Goal: Information Seeking & Learning: Learn about a topic

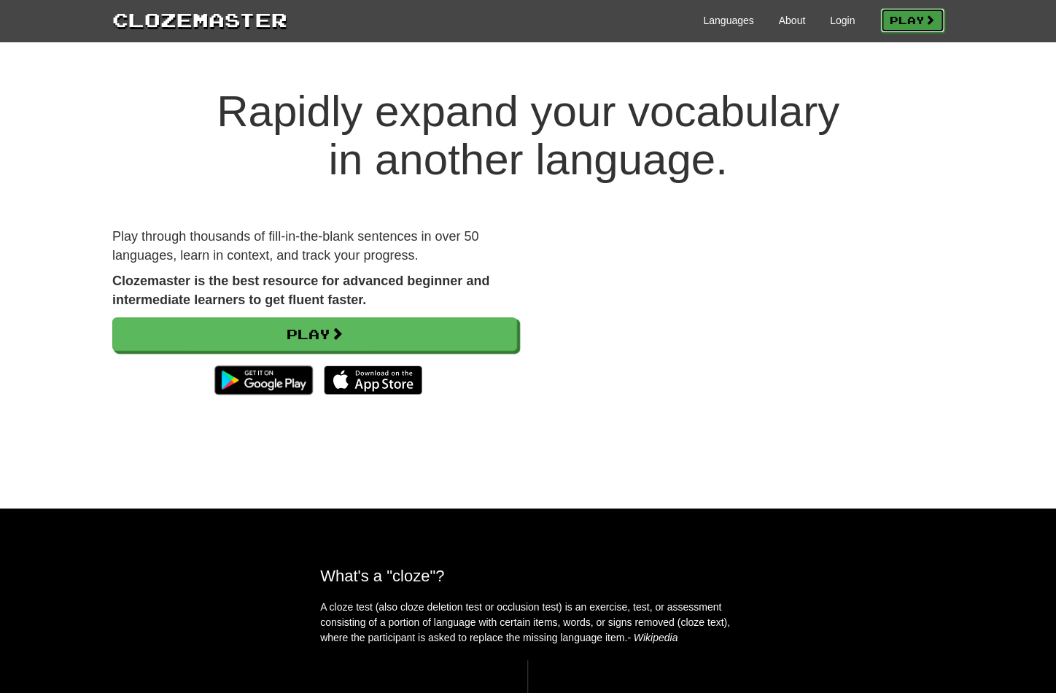
click at [925, 17] on span at bounding box center [930, 20] width 10 height 10
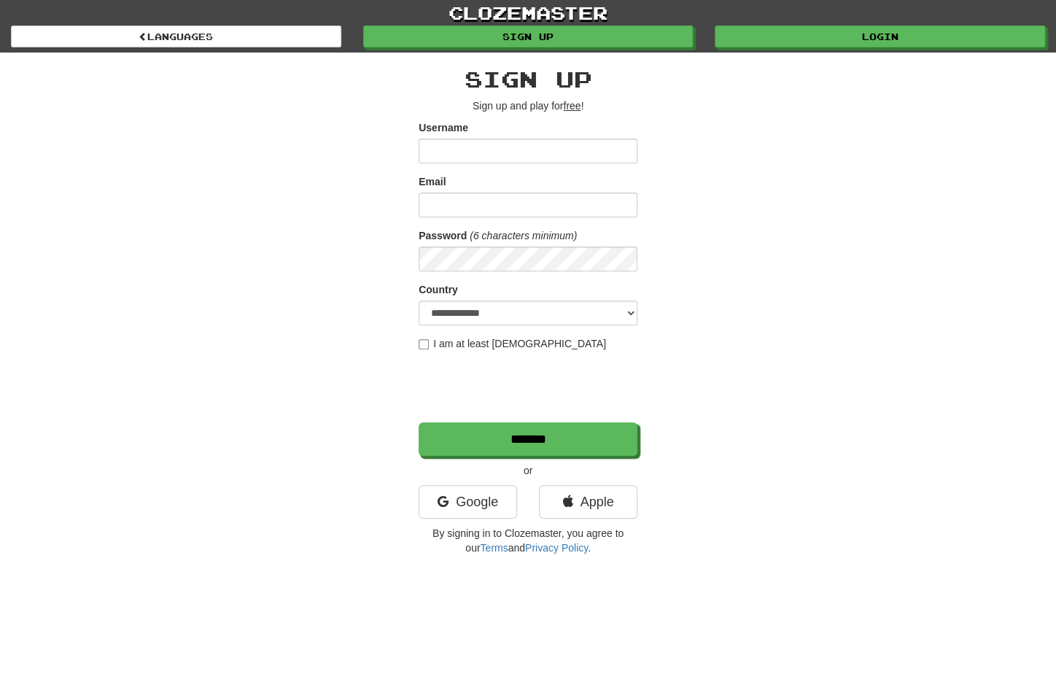
click at [284, 317] on div "**********" at bounding box center [528, 308] width 854 height 510
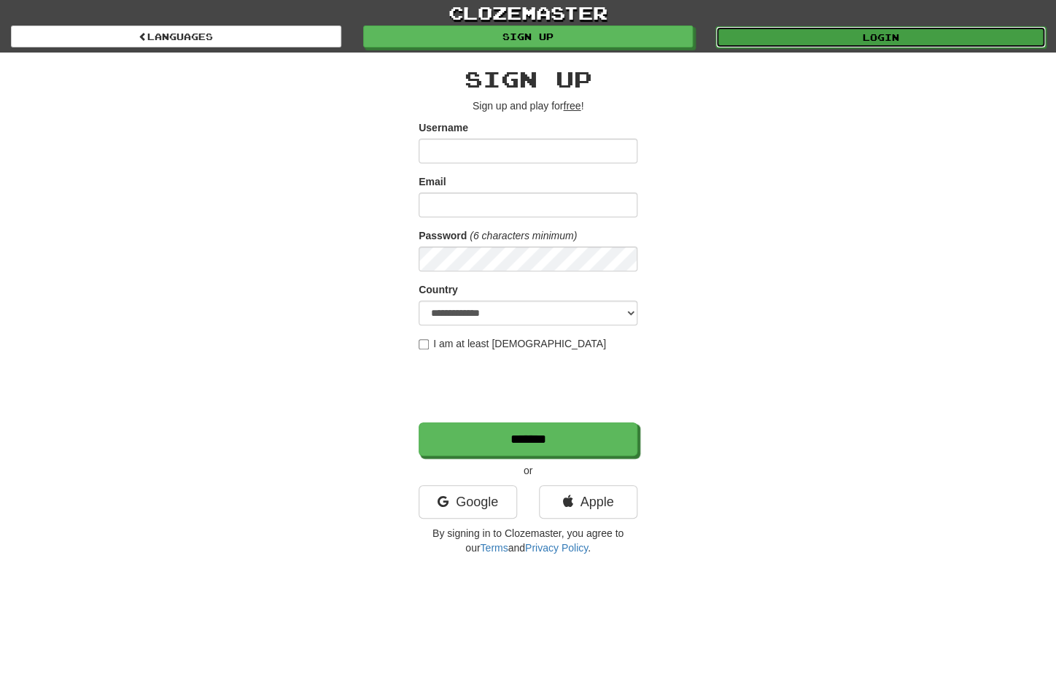
click at [797, 42] on link "Login" at bounding box center [881, 37] width 330 height 22
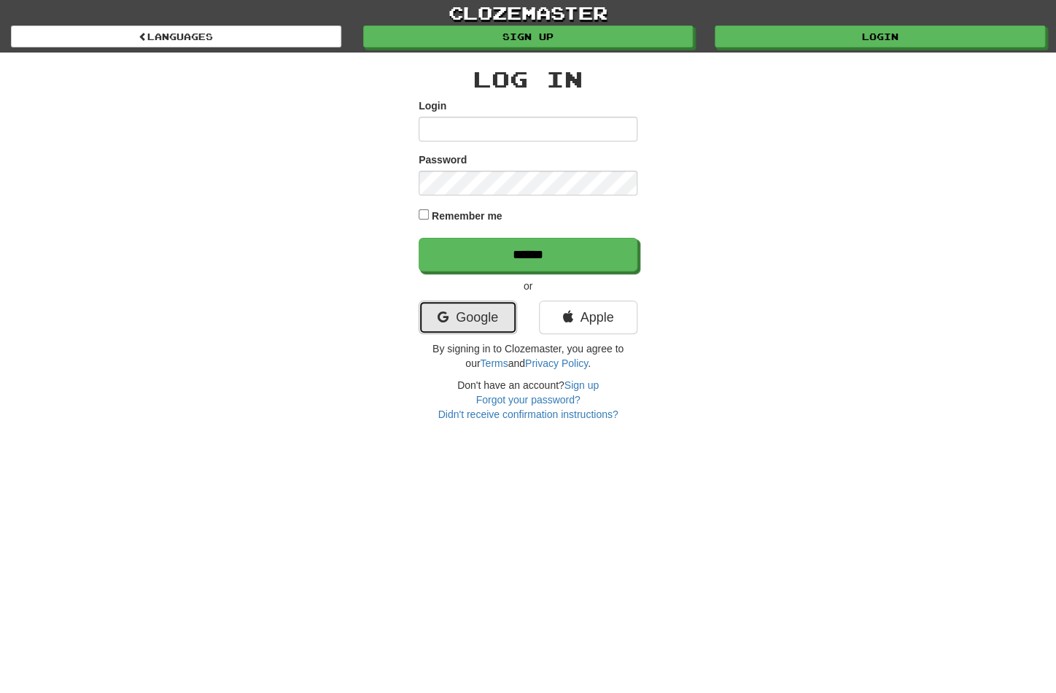
click at [499, 312] on link "Google" at bounding box center [468, 318] width 98 height 34
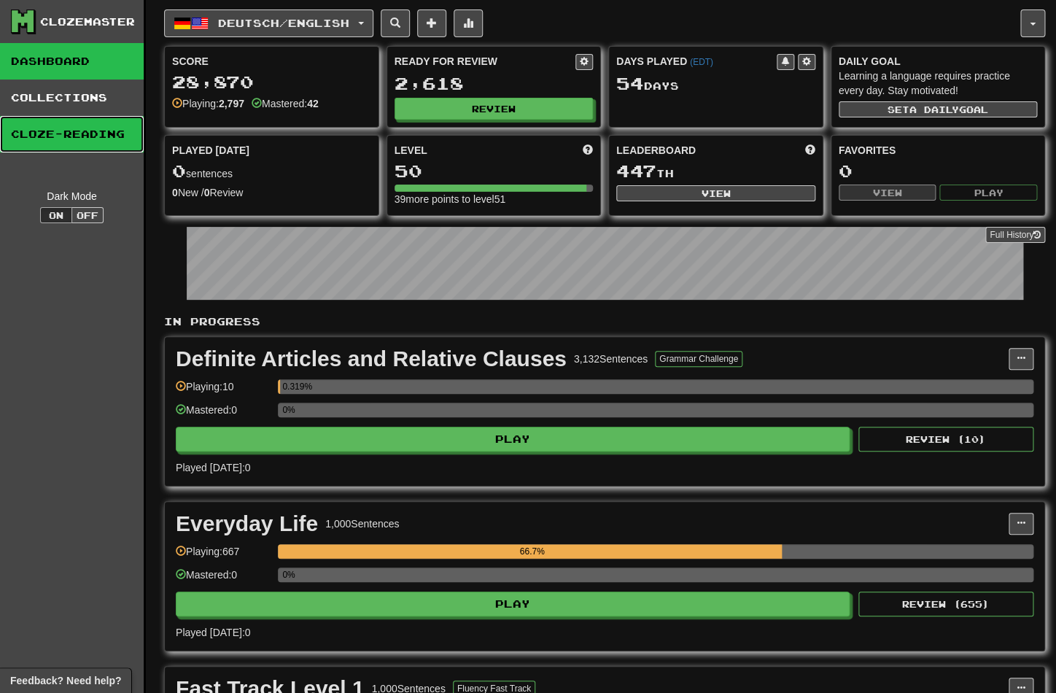
click at [120, 140] on link "Cloze-Reading" at bounding box center [72, 134] width 144 height 36
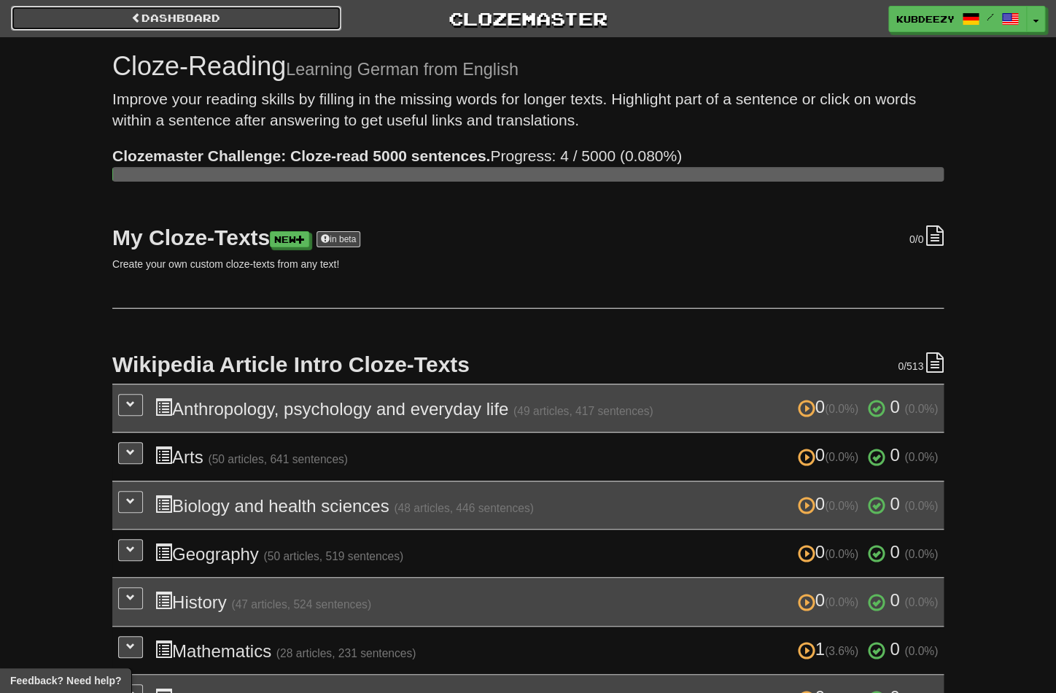
click at [165, 18] on link "Dashboard" at bounding box center [176, 18] width 330 height 25
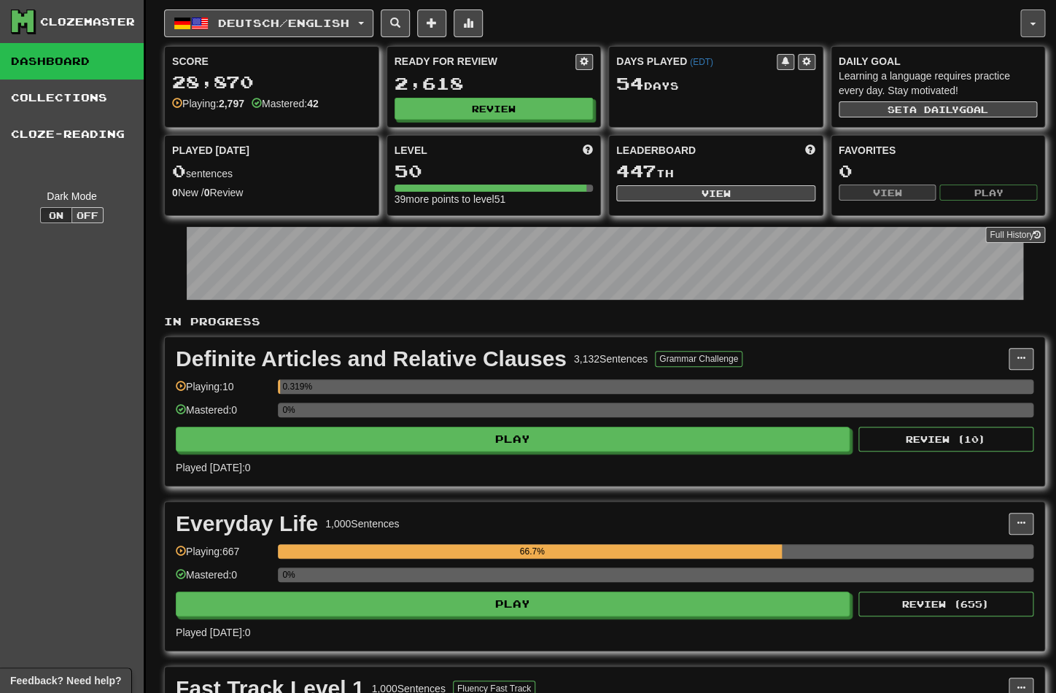
click at [1042, 27] on button "button" at bounding box center [1033, 23] width 25 height 28
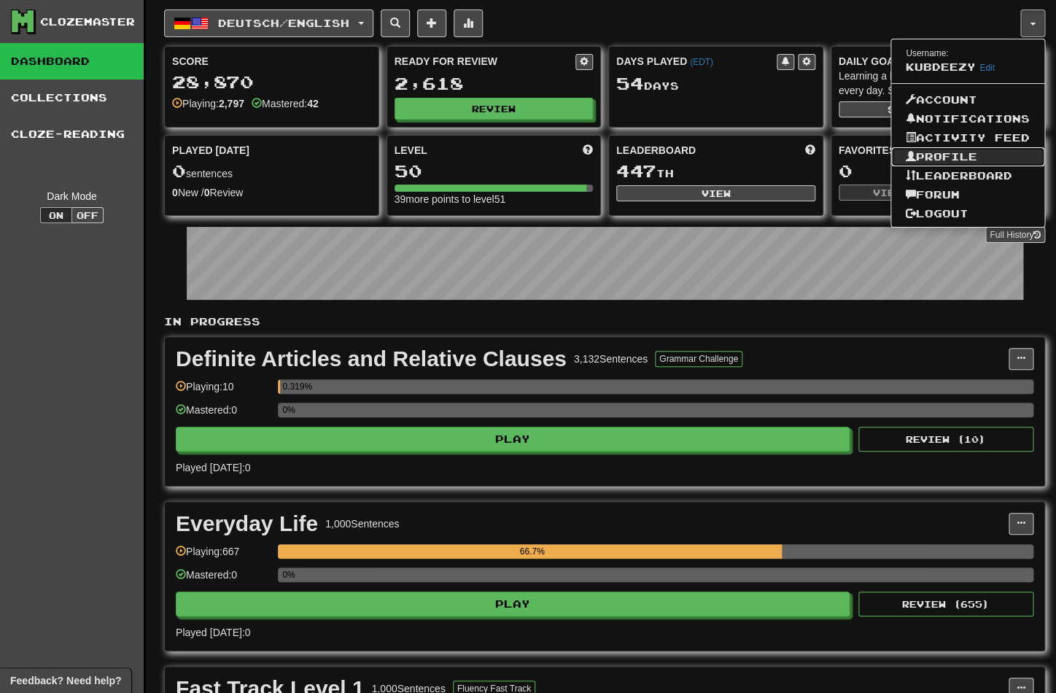
click at [1002, 155] on link "Profile" at bounding box center [967, 156] width 153 height 19
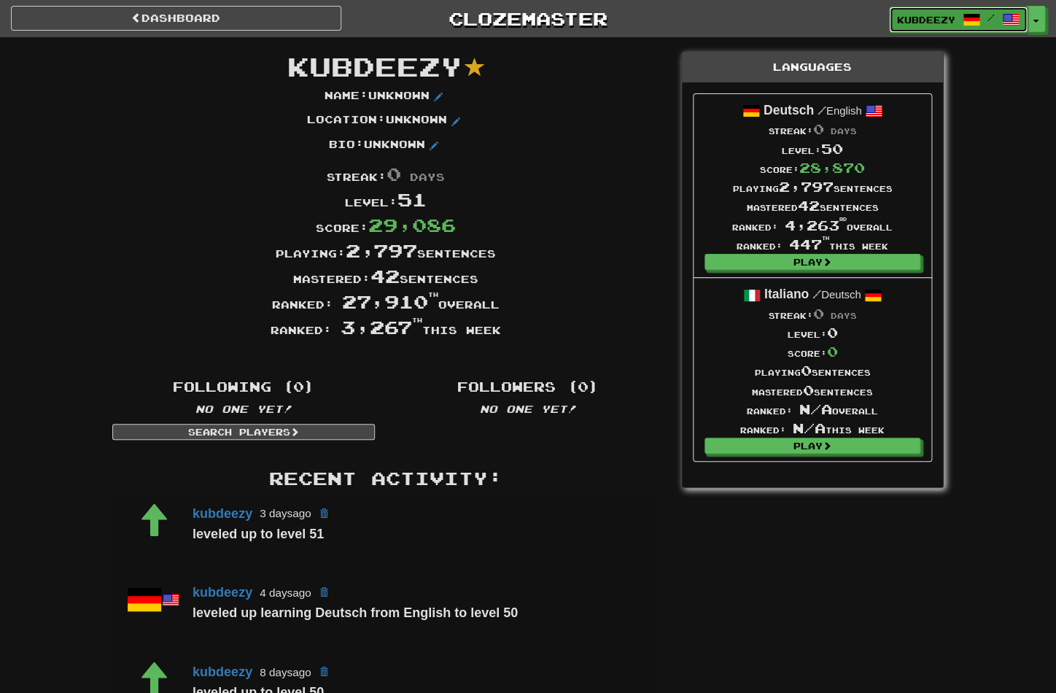
click at [994, 15] on span "/" at bounding box center [991, 17] width 7 height 10
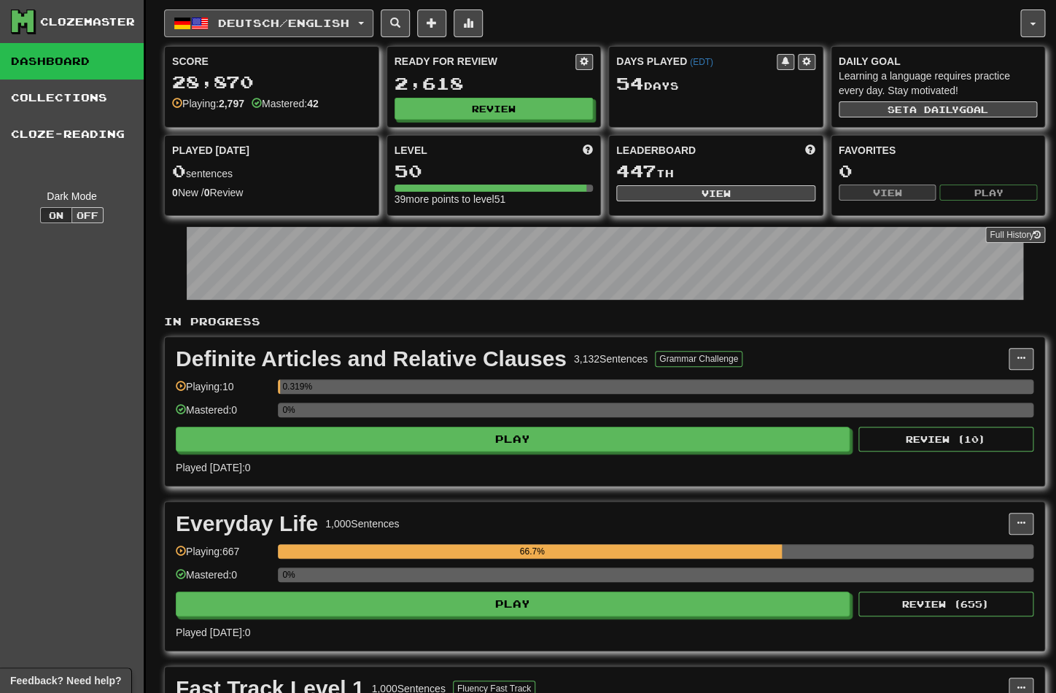
click at [373, 26] on button "Deutsch / English" at bounding box center [268, 23] width 209 height 28
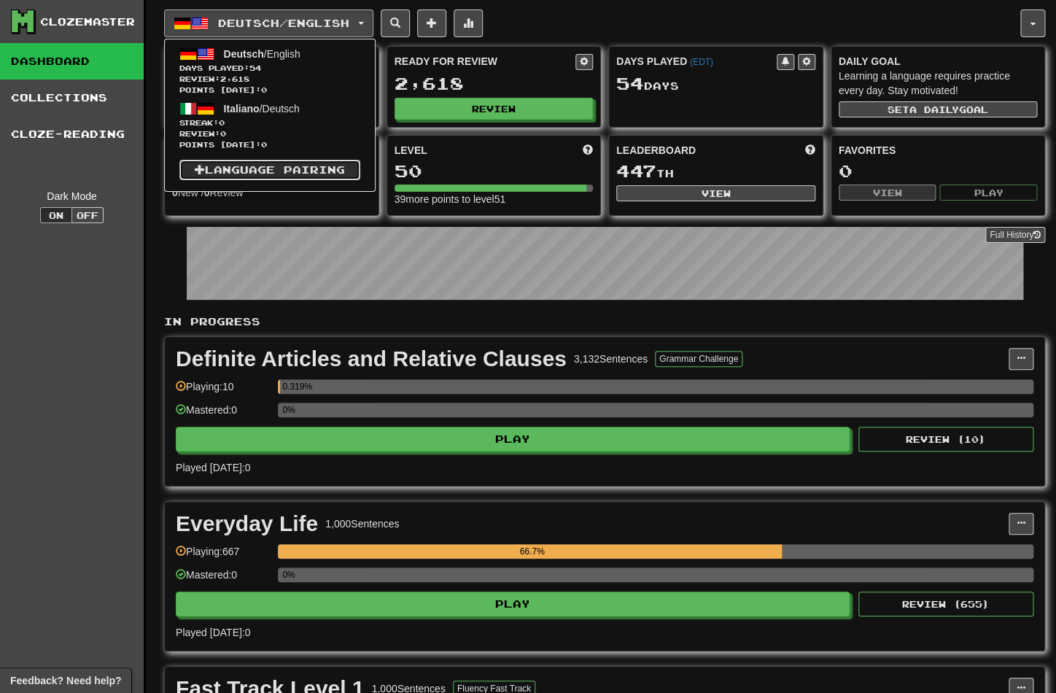
click at [338, 167] on link "Language Pairing" at bounding box center [269, 170] width 181 height 20
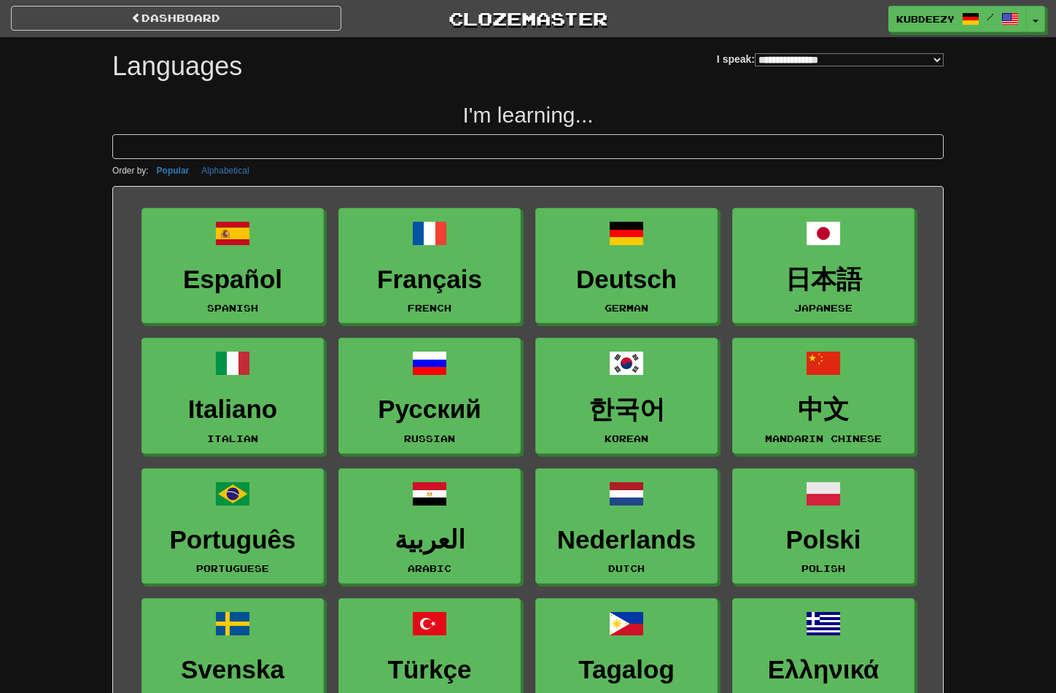
select select "*******"
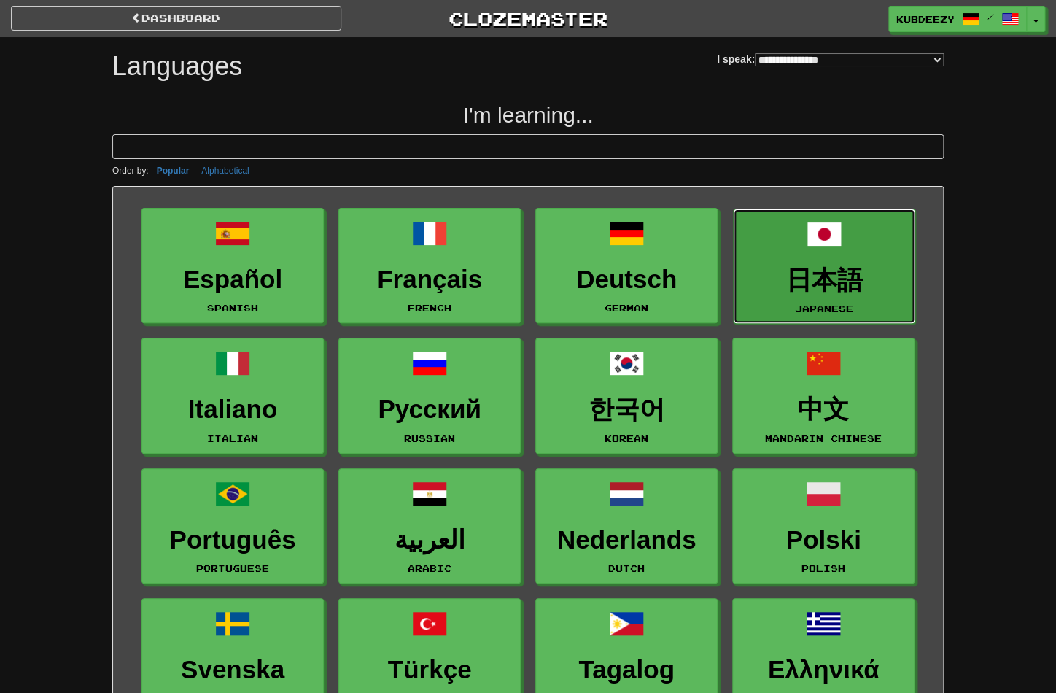
click at [860, 281] on h3 "日本語" at bounding box center [824, 280] width 166 height 28
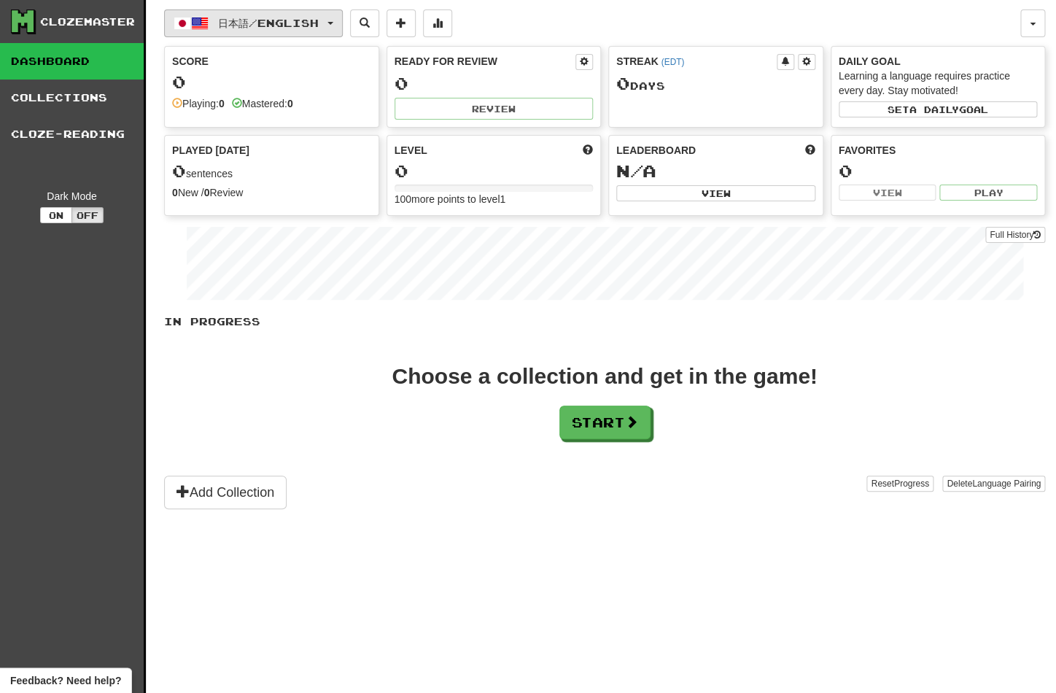
click at [279, 26] on span "日本語 / English" at bounding box center [268, 23] width 101 height 12
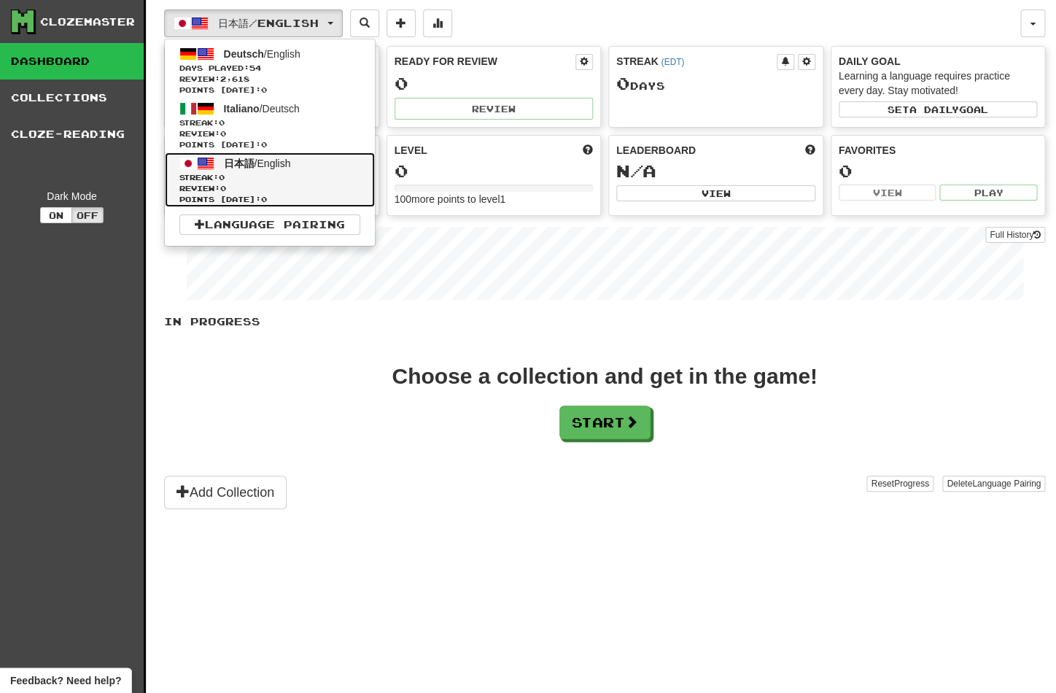
click at [322, 165] on link "日本語 / English Streak: 0 Review: 0 Points today: 0" at bounding box center [270, 179] width 210 height 55
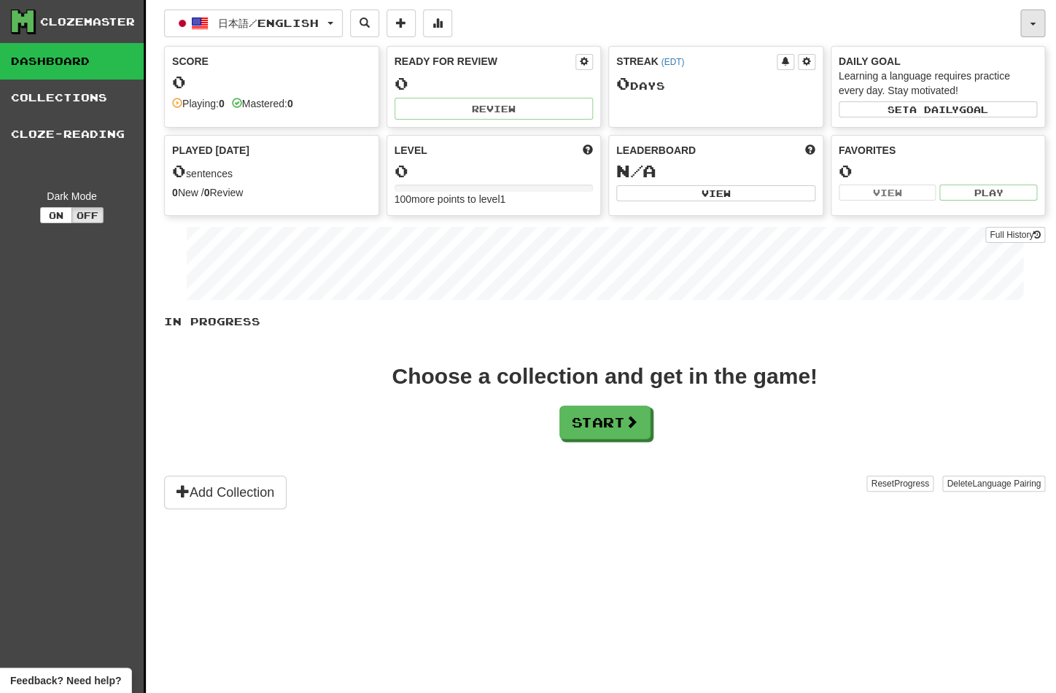
click at [1036, 26] on button "button" at bounding box center [1033, 23] width 25 height 28
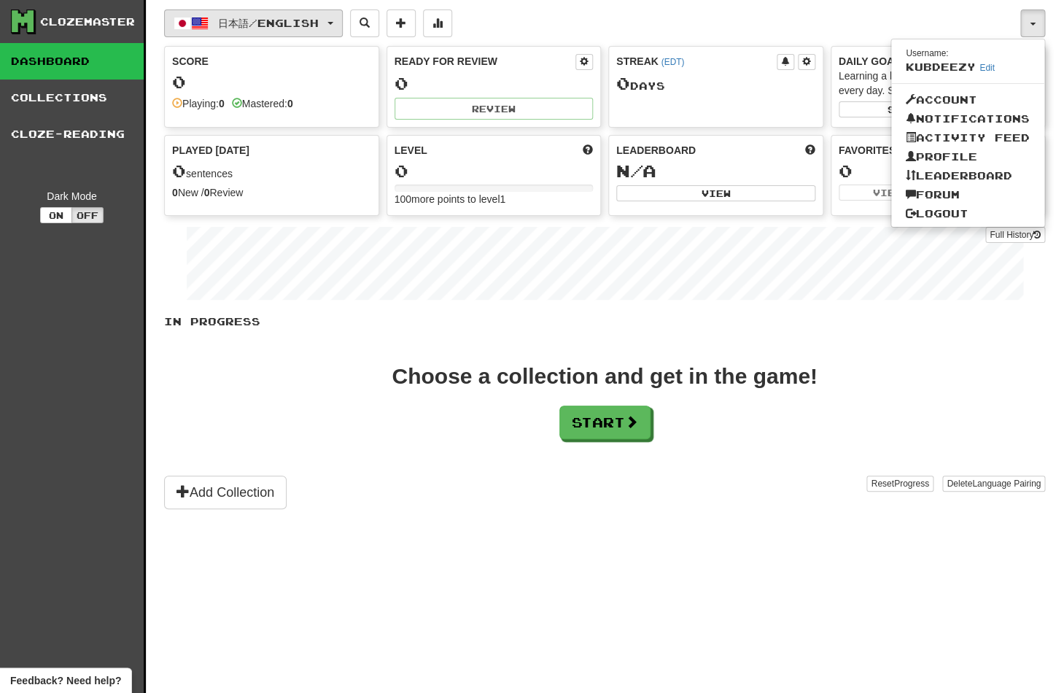
click at [340, 31] on button "日本語 / English" at bounding box center [253, 23] width 179 height 28
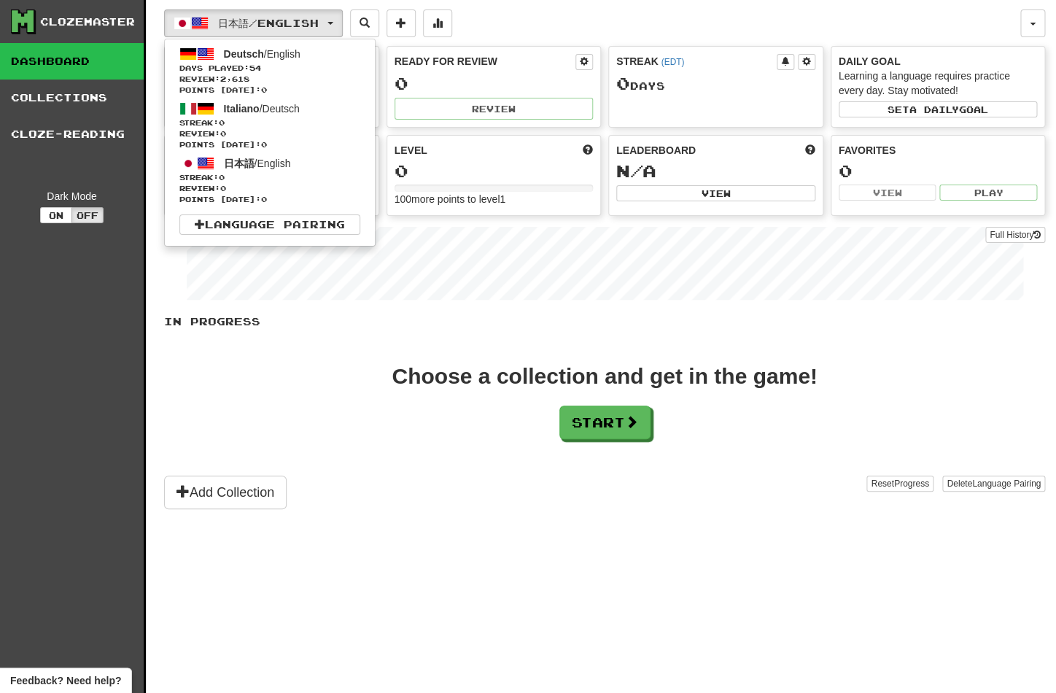
click at [611, 448] on div "In Progress Choose a collection and get in the game! Start Add Collection Reset…" at bounding box center [604, 411] width 881 height 195
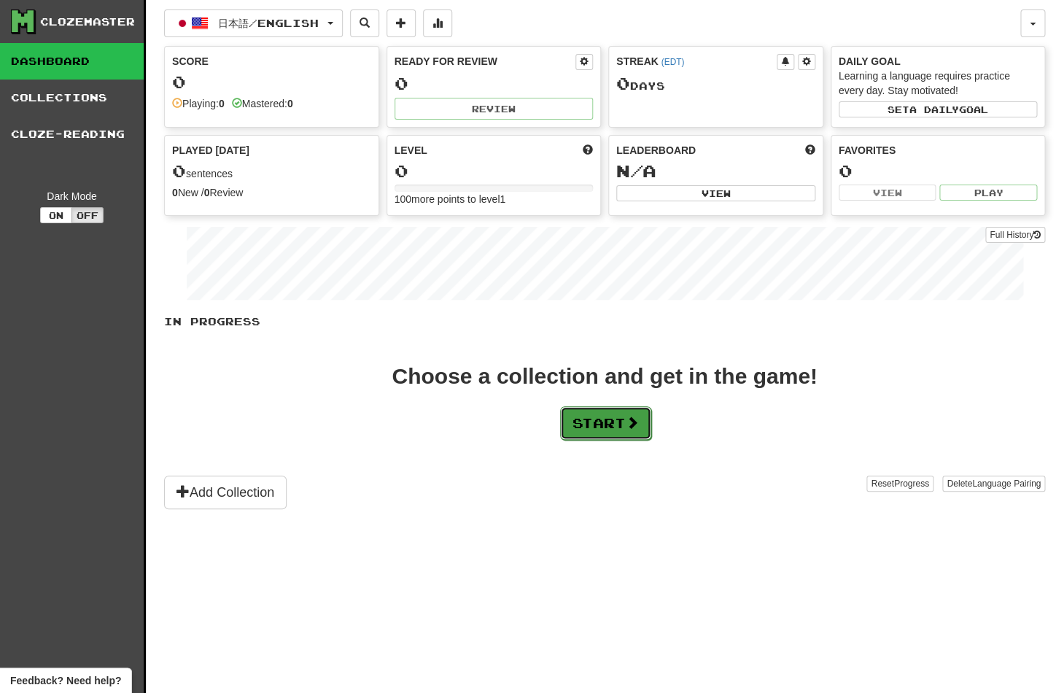
click at [622, 420] on button "Start" at bounding box center [605, 423] width 91 height 34
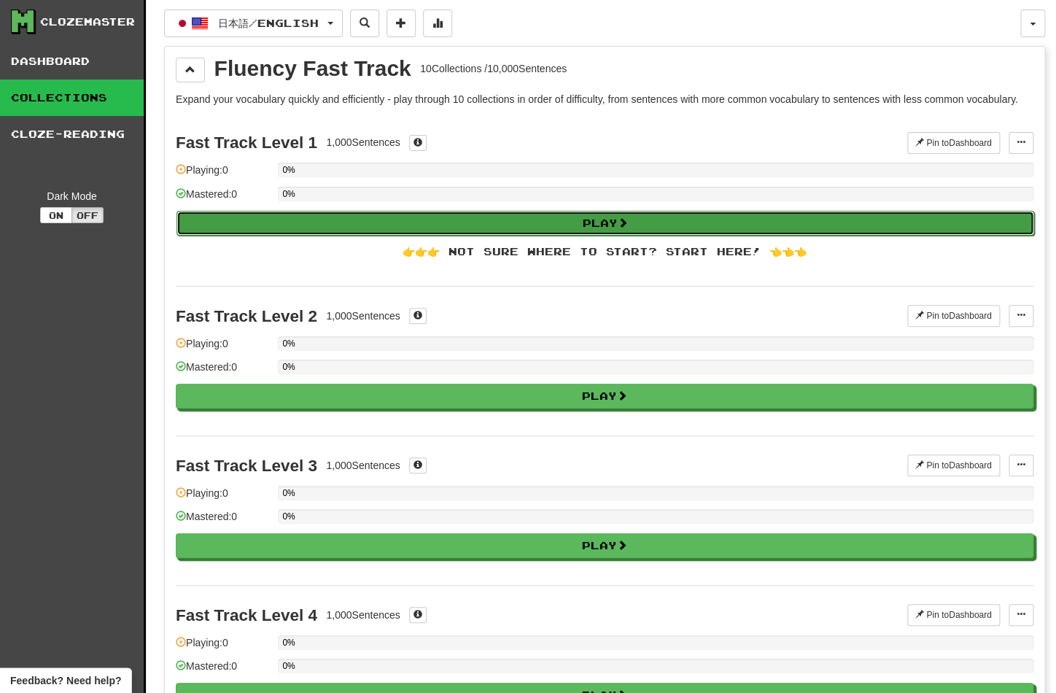
click at [627, 215] on button "Play" at bounding box center [606, 223] width 858 height 25
select select "**"
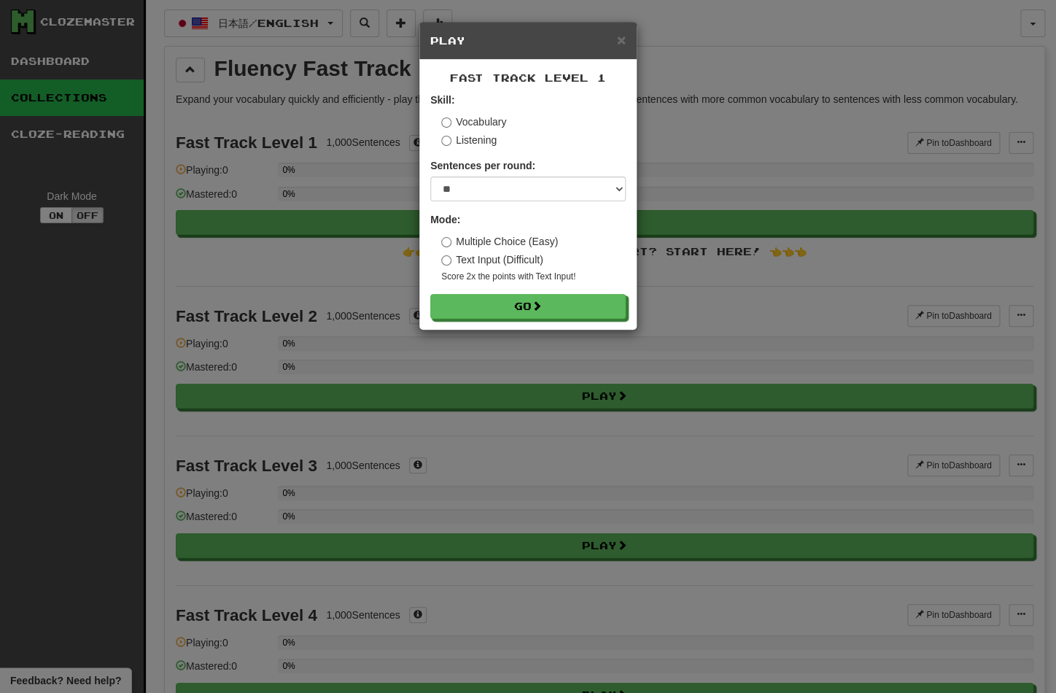
click at [524, 263] on label "Text Input (Difficult)" at bounding box center [492, 259] width 102 height 15
click at [530, 301] on button "Go" at bounding box center [529, 307] width 196 height 25
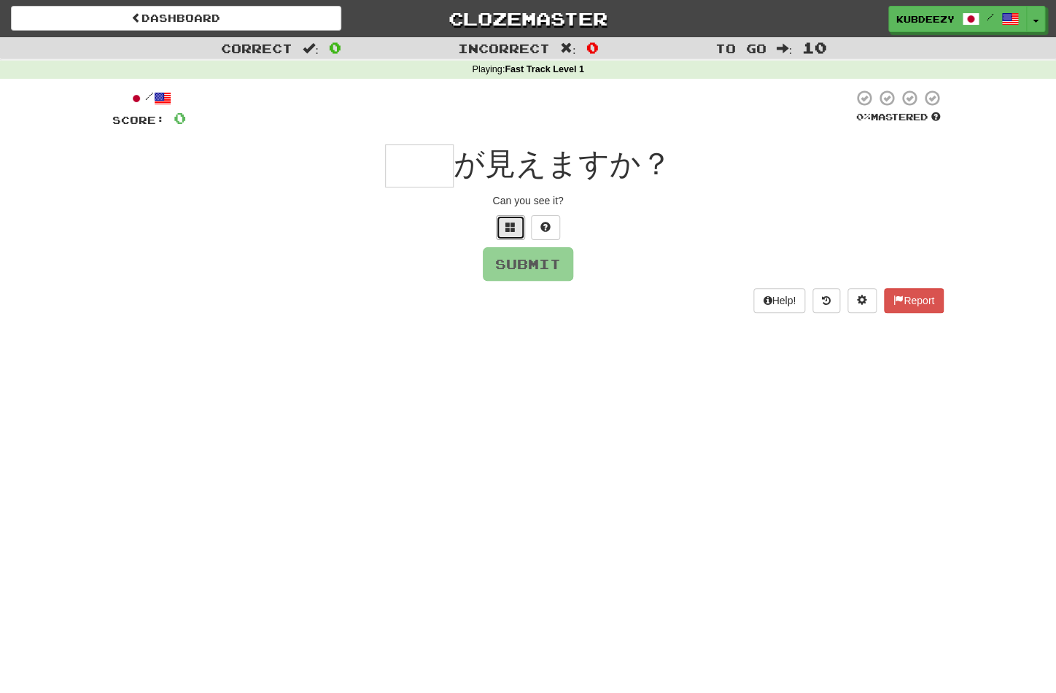
click at [516, 228] on button at bounding box center [510, 227] width 29 height 25
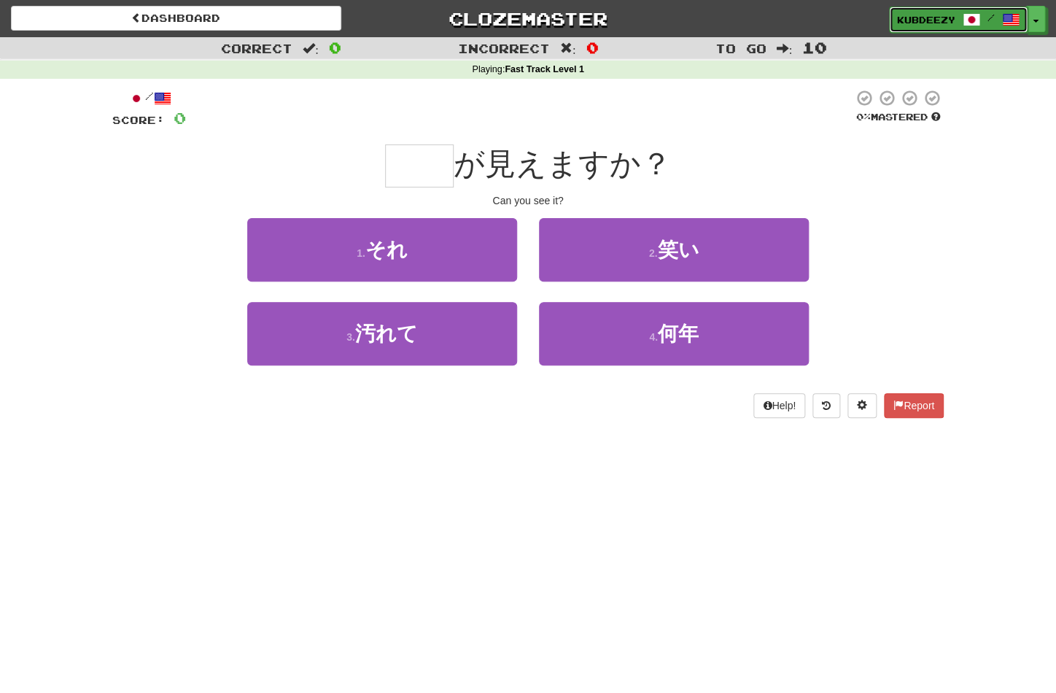
click at [1021, 22] on link "kubdeezy /" at bounding box center [958, 20] width 139 height 26
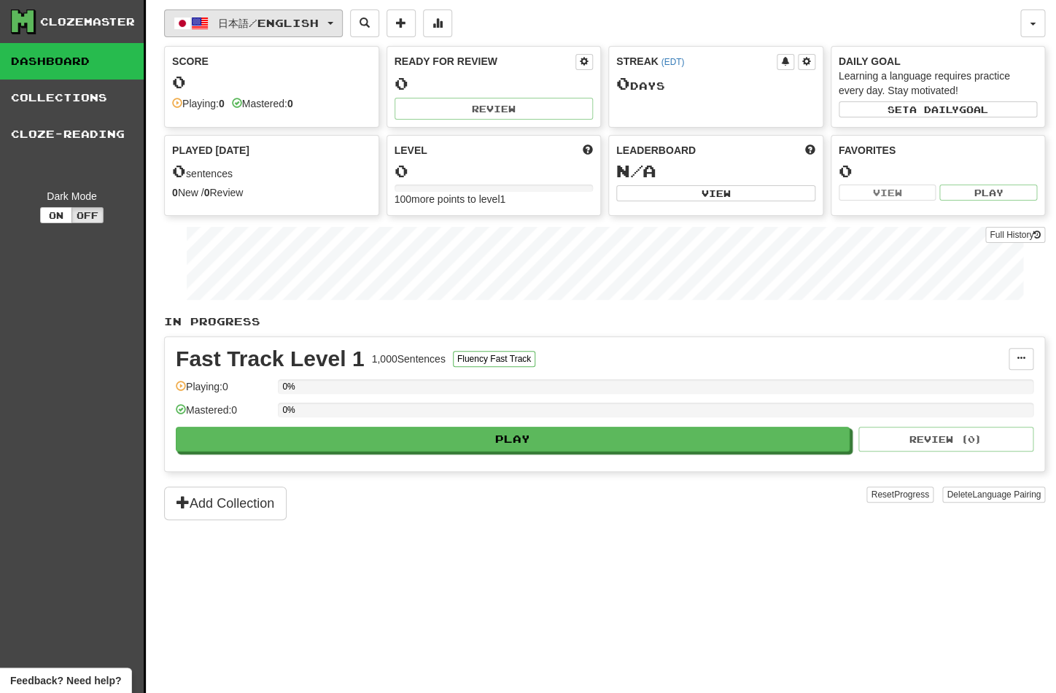
click at [316, 26] on span "日本語 / English" at bounding box center [268, 23] width 101 height 12
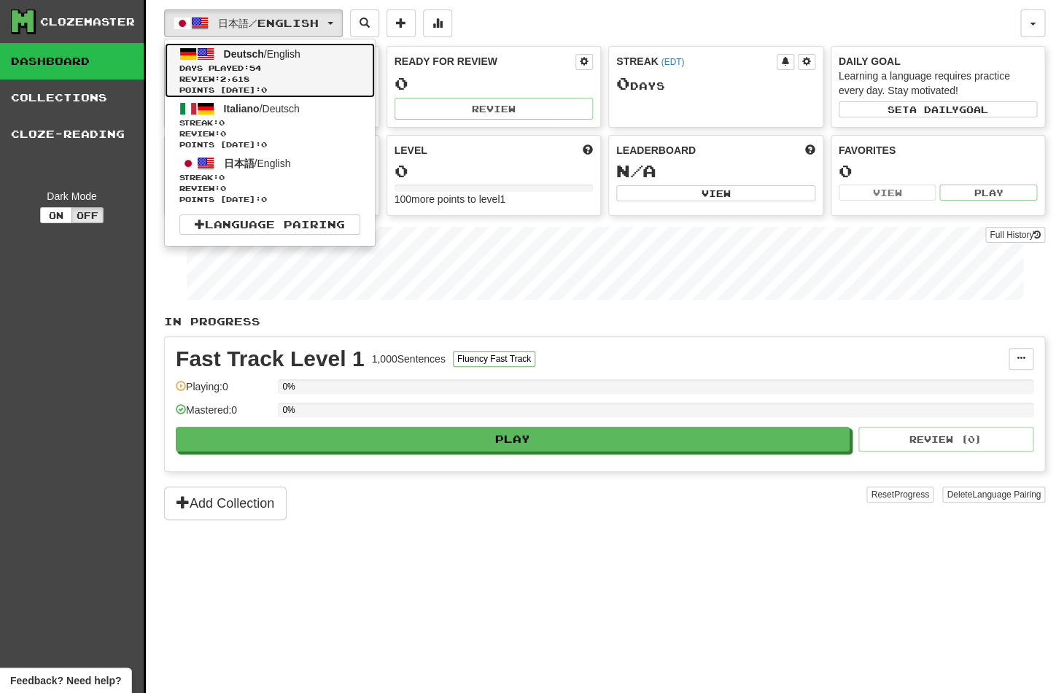
click at [301, 77] on span "Review: 2,618" at bounding box center [269, 79] width 181 height 11
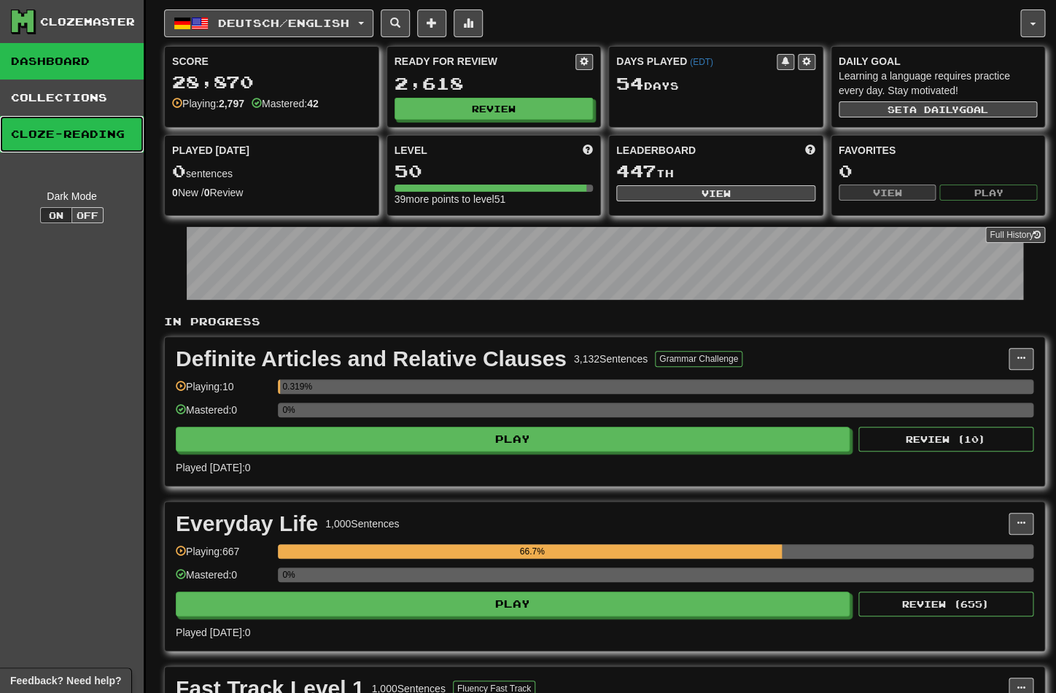
click at [111, 142] on link "Cloze-Reading" at bounding box center [72, 134] width 144 height 36
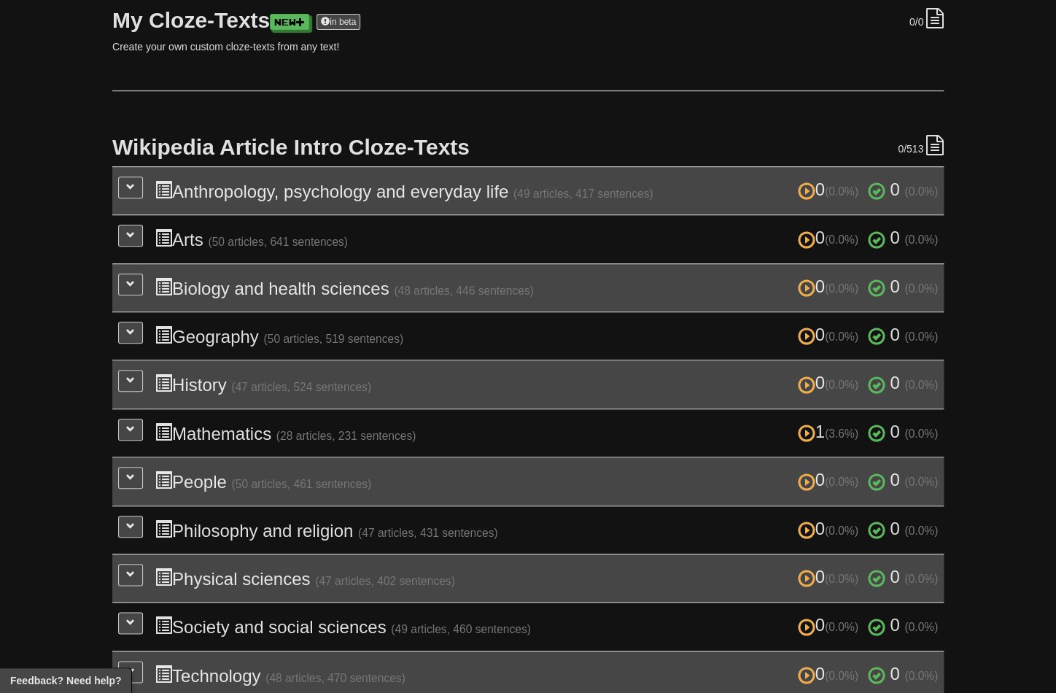
scroll to position [311, 0]
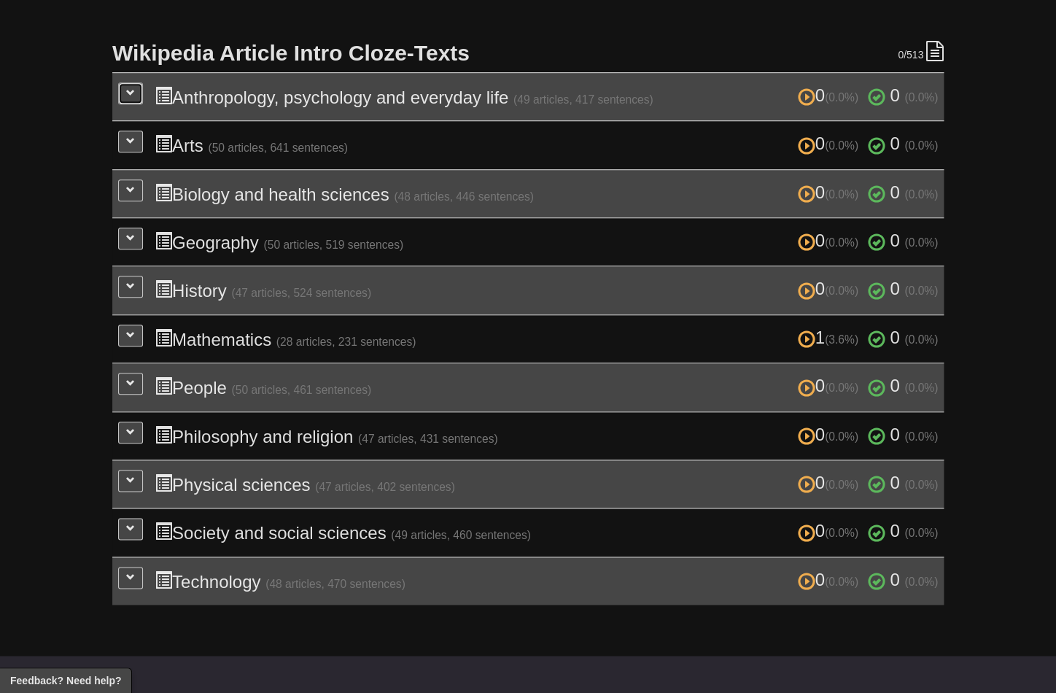
click at [131, 101] on button at bounding box center [130, 93] width 25 height 22
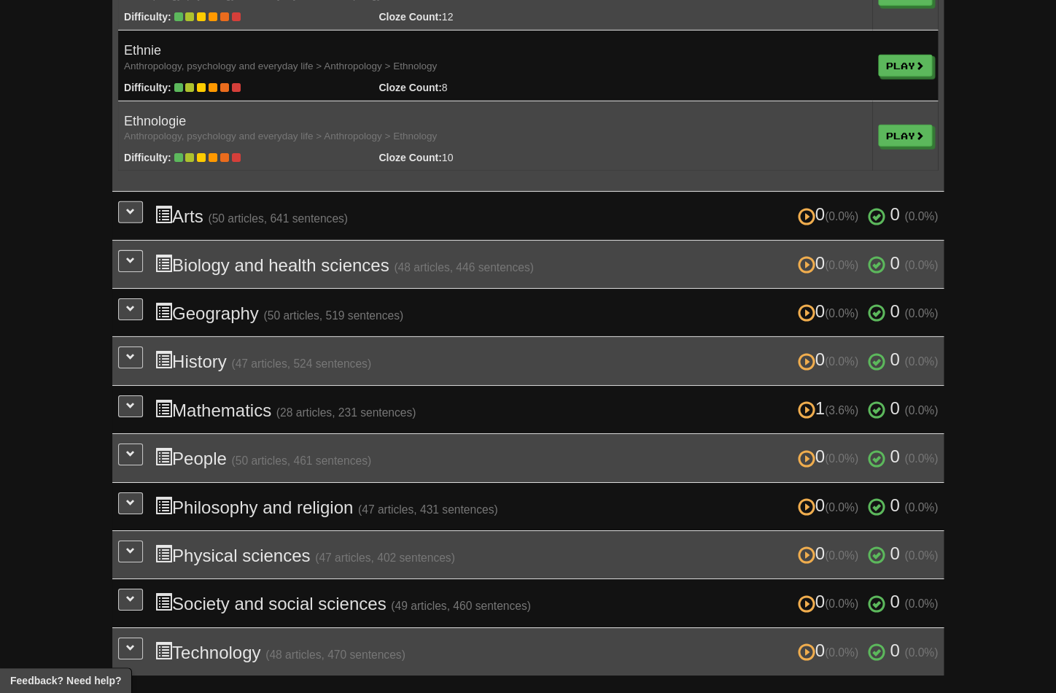
scroll to position [3971, 0]
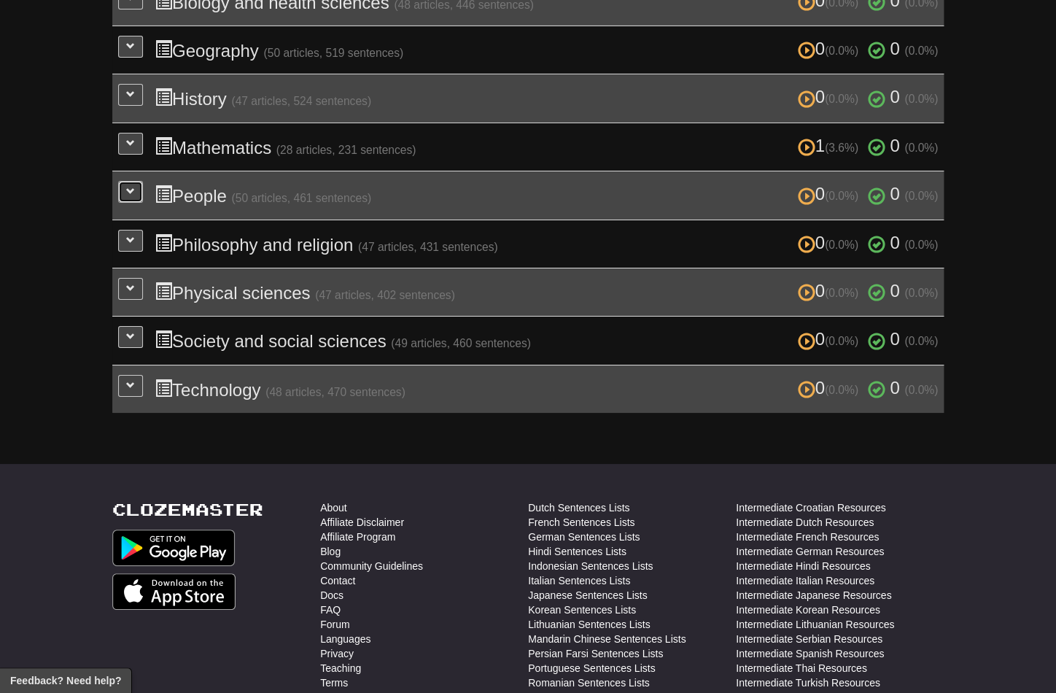
click at [131, 193] on button at bounding box center [130, 192] width 25 height 22
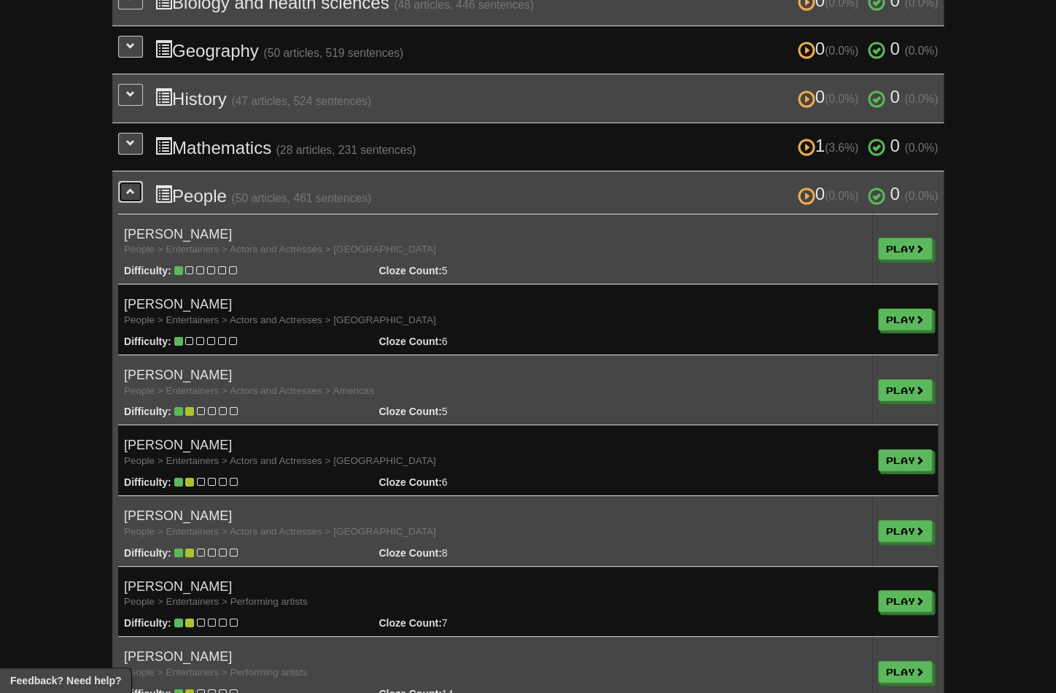
click at [131, 193] on button at bounding box center [130, 192] width 25 height 22
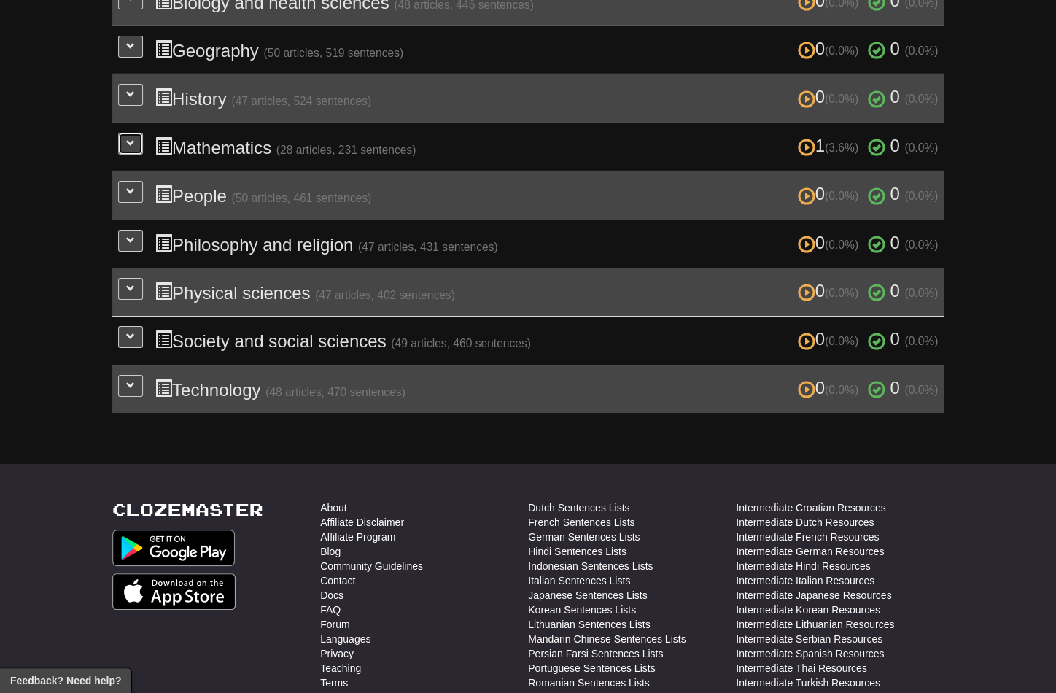
click at [134, 139] on span at bounding box center [130, 143] width 9 height 9
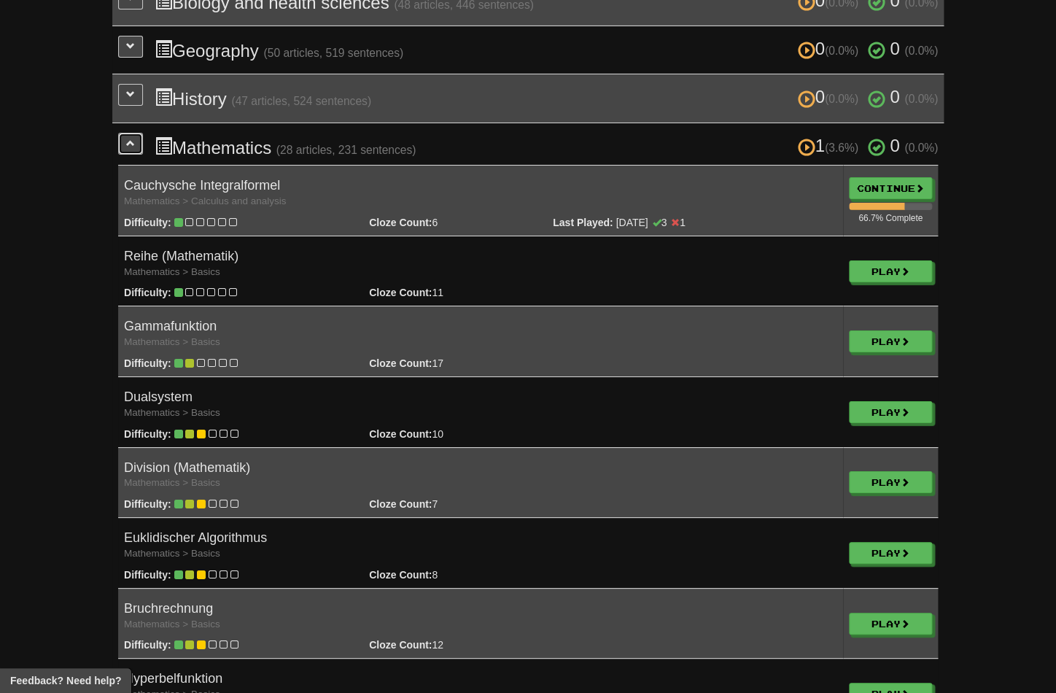
click at [134, 139] on span at bounding box center [130, 143] width 9 height 9
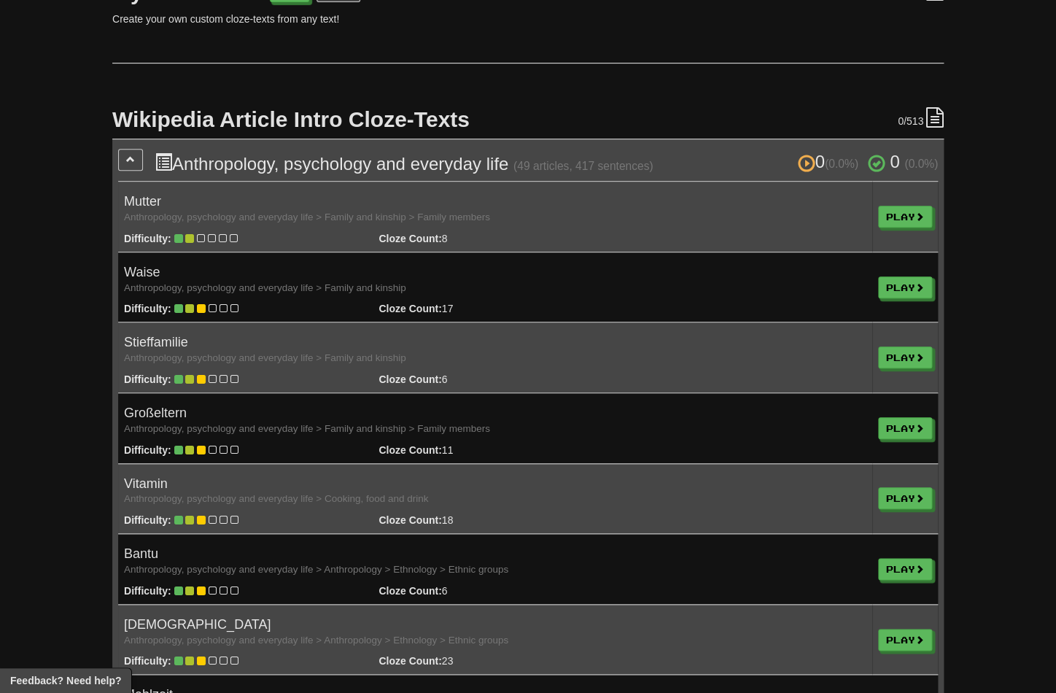
scroll to position [0, 0]
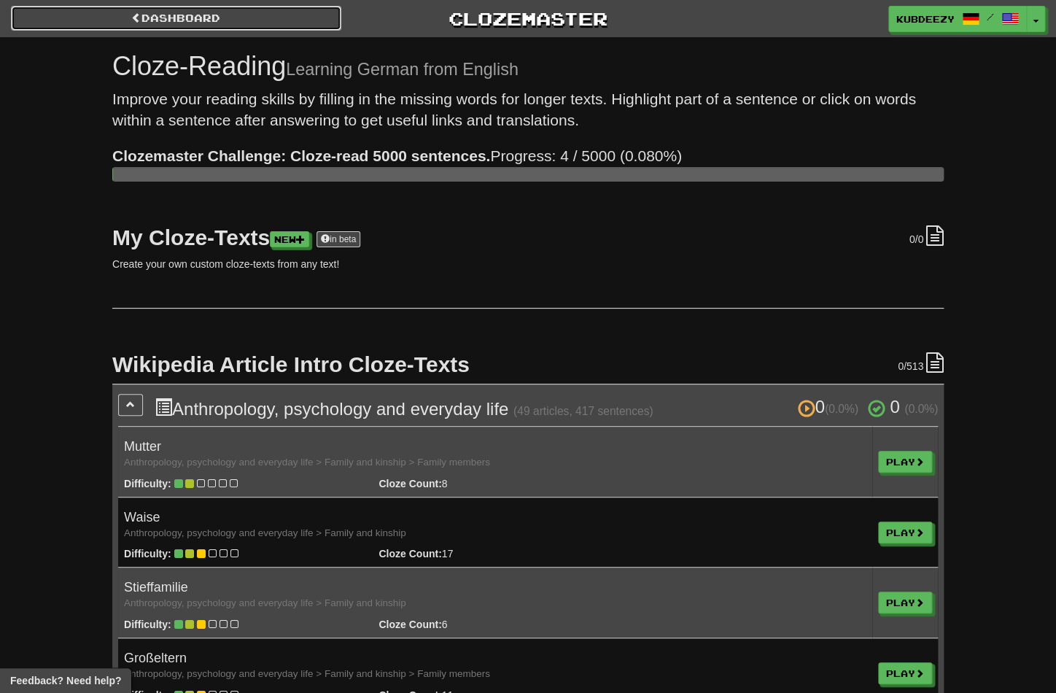
click at [195, 16] on link "Dashboard" at bounding box center [176, 18] width 330 height 25
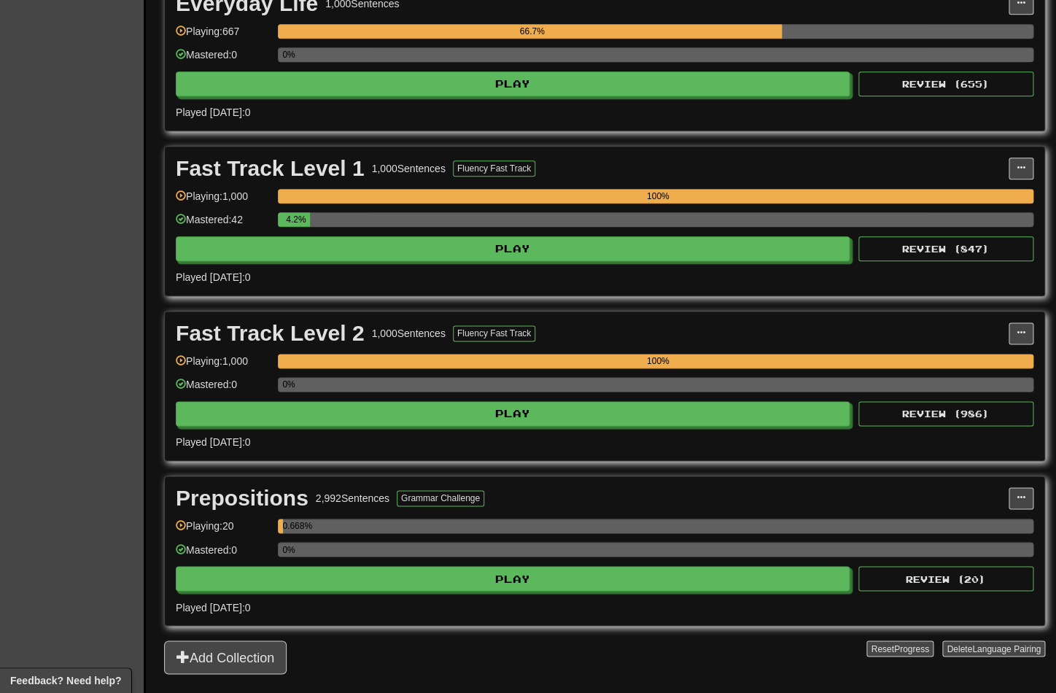
scroll to position [500, 0]
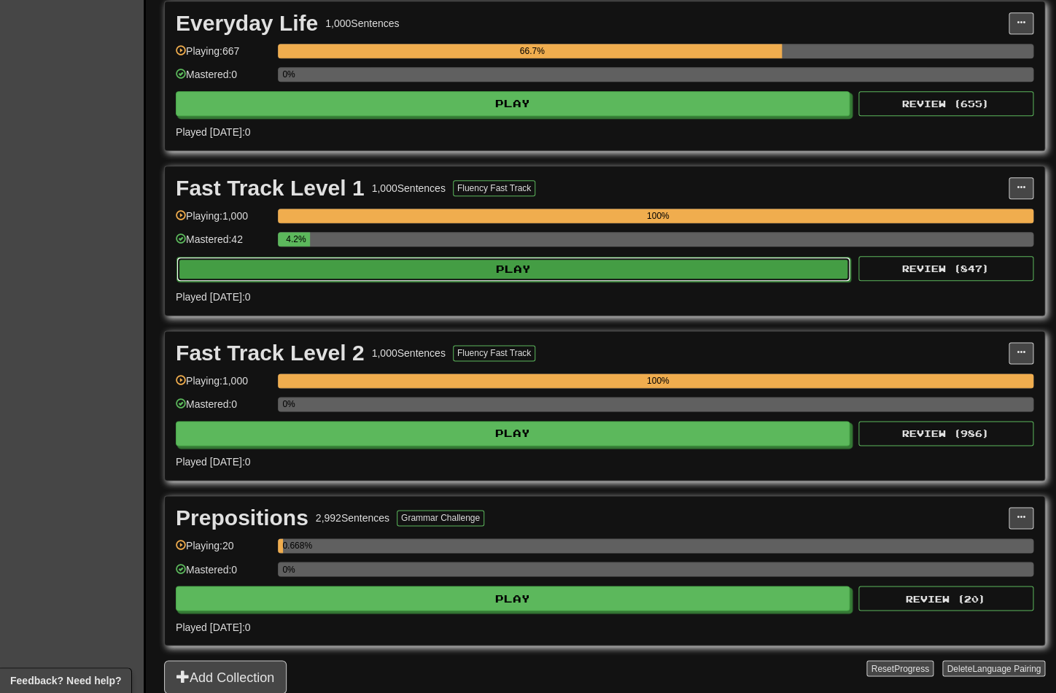
click at [488, 281] on button "Play" at bounding box center [514, 269] width 674 height 25
select select "**"
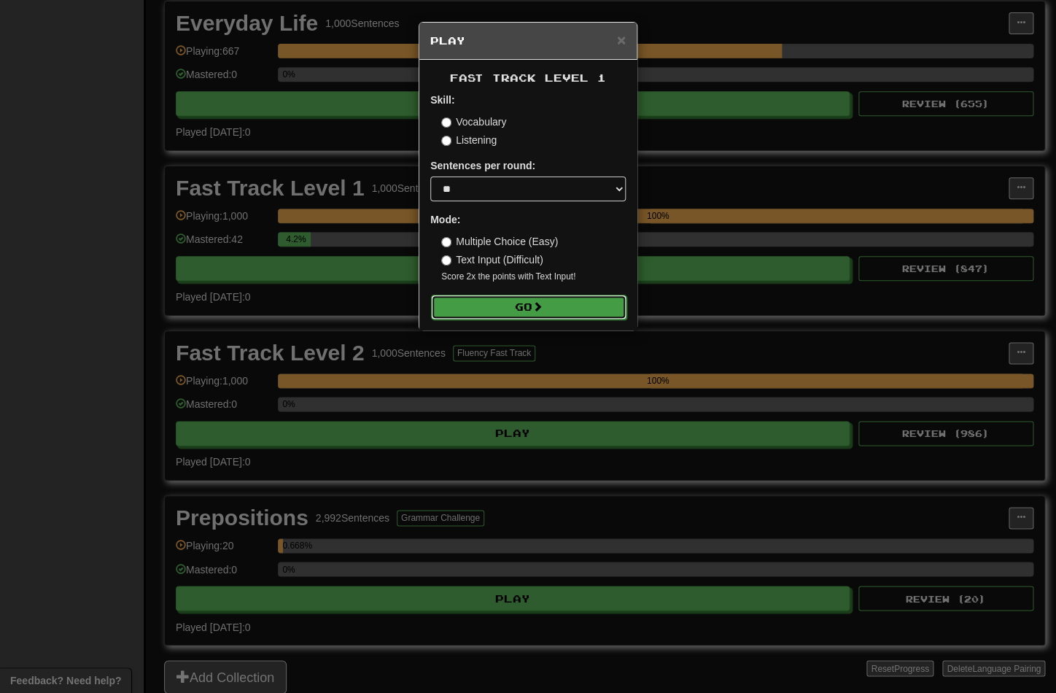
click at [507, 311] on button "Go" at bounding box center [529, 307] width 196 height 25
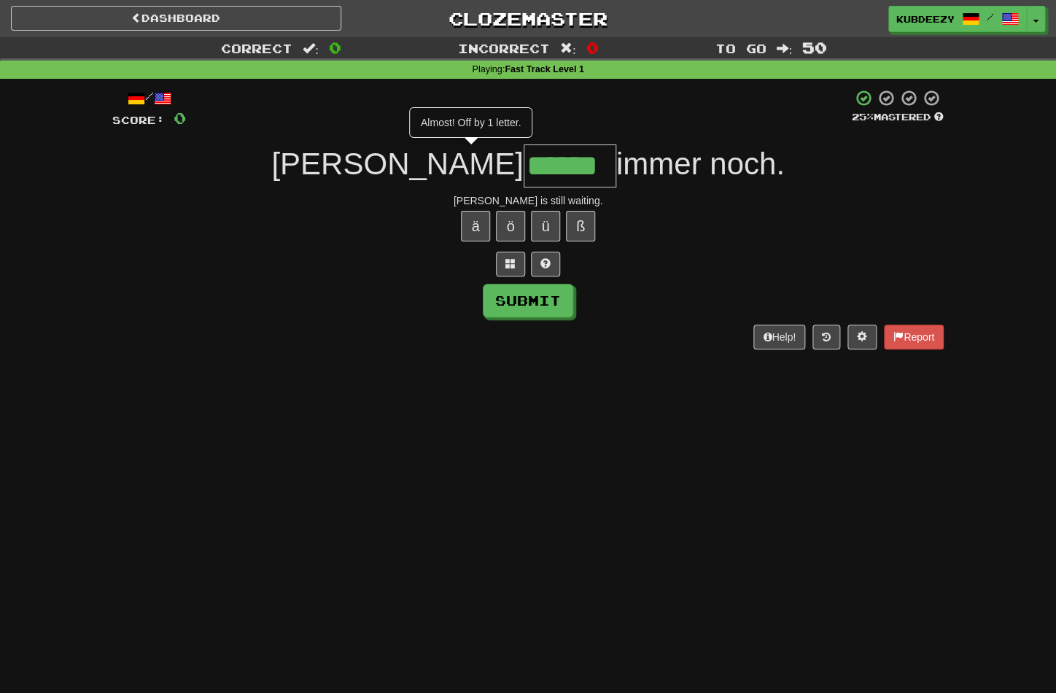
type input "******"
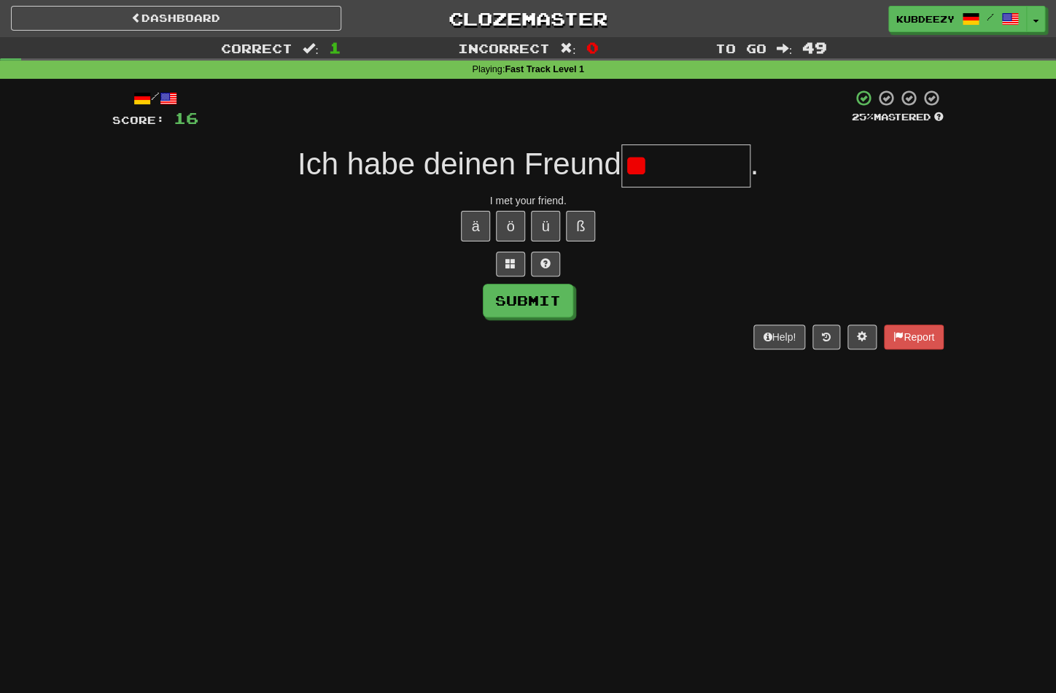
type input "*"
type input "*********"
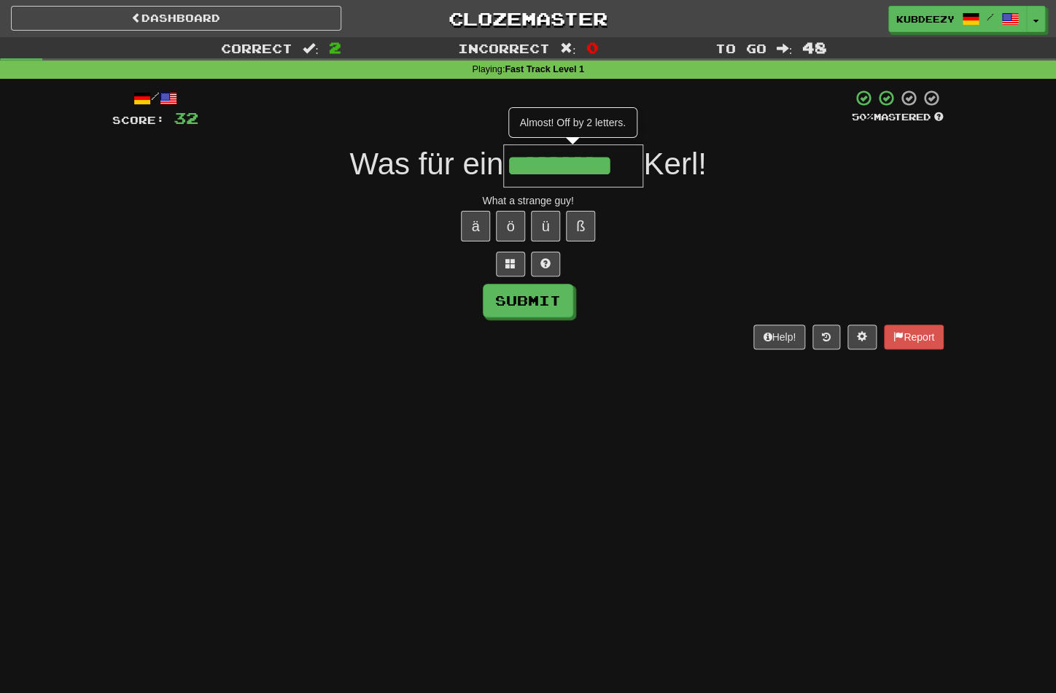
type input "*********"
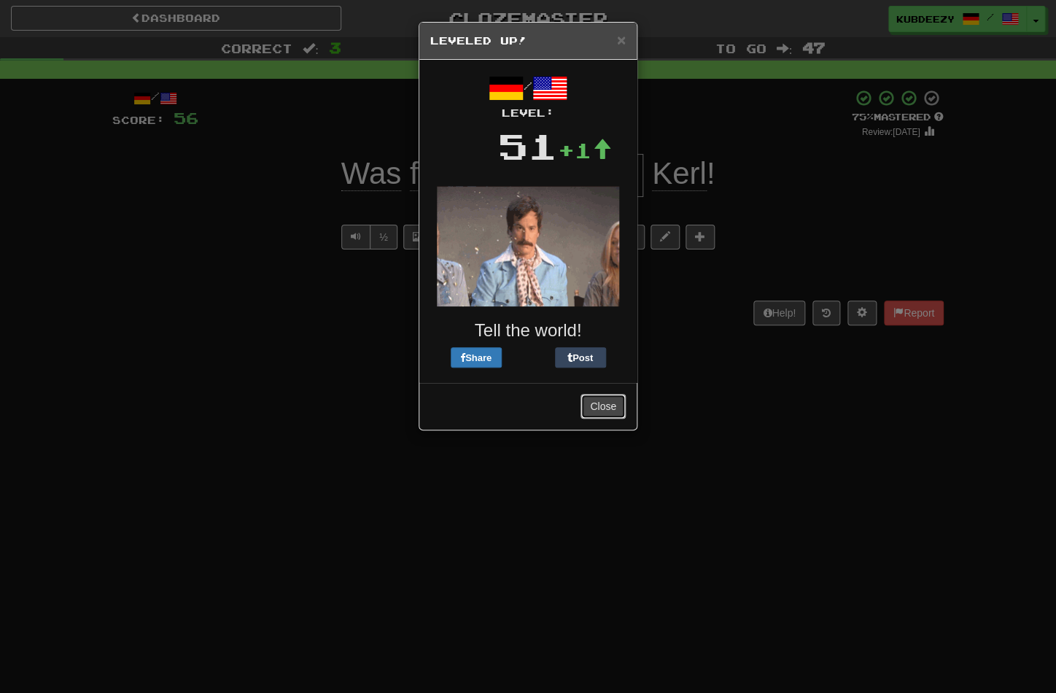
click at [596, 407] on button "Close" at bounding box center [603, 406] width 45 height 25
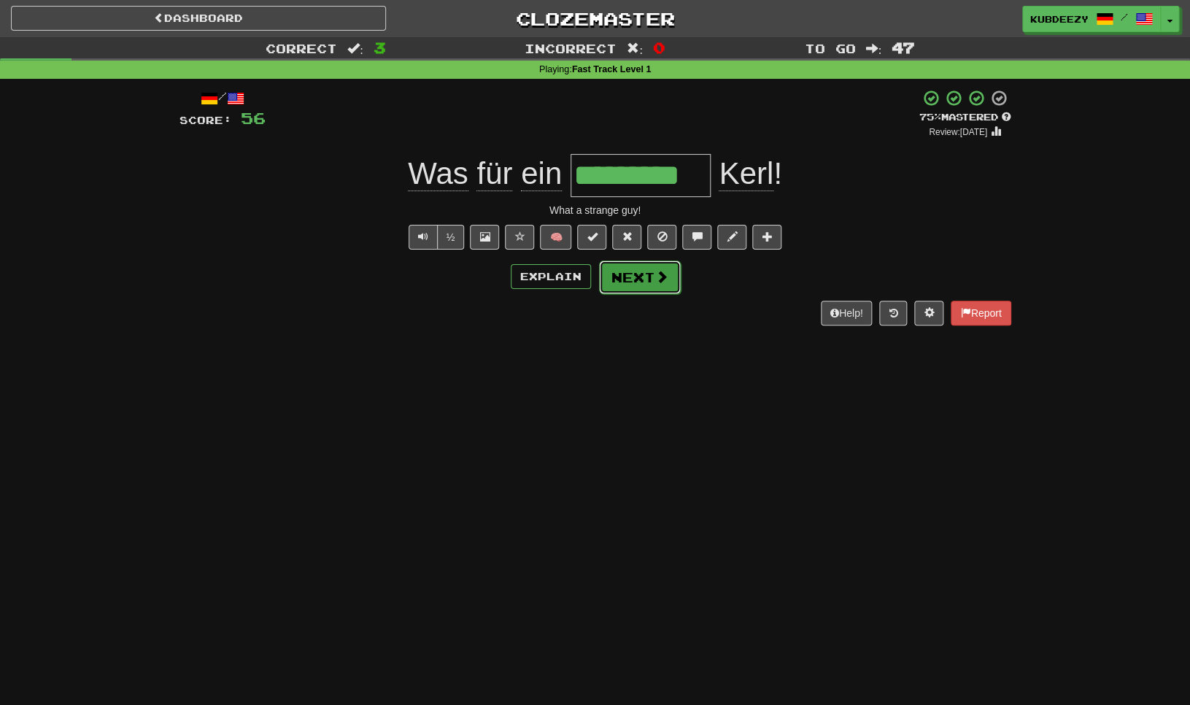
click at [643, 290] on button "Next" at bounding box center [640, 277] width 82 height 34
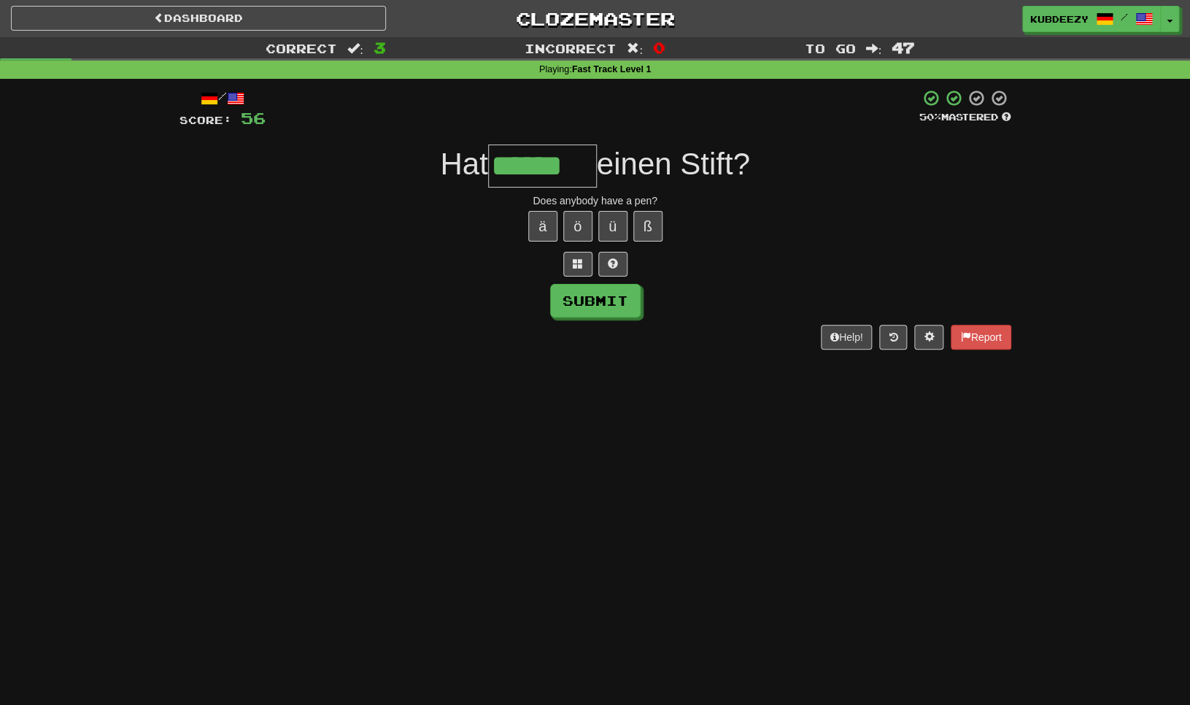
type input "******"
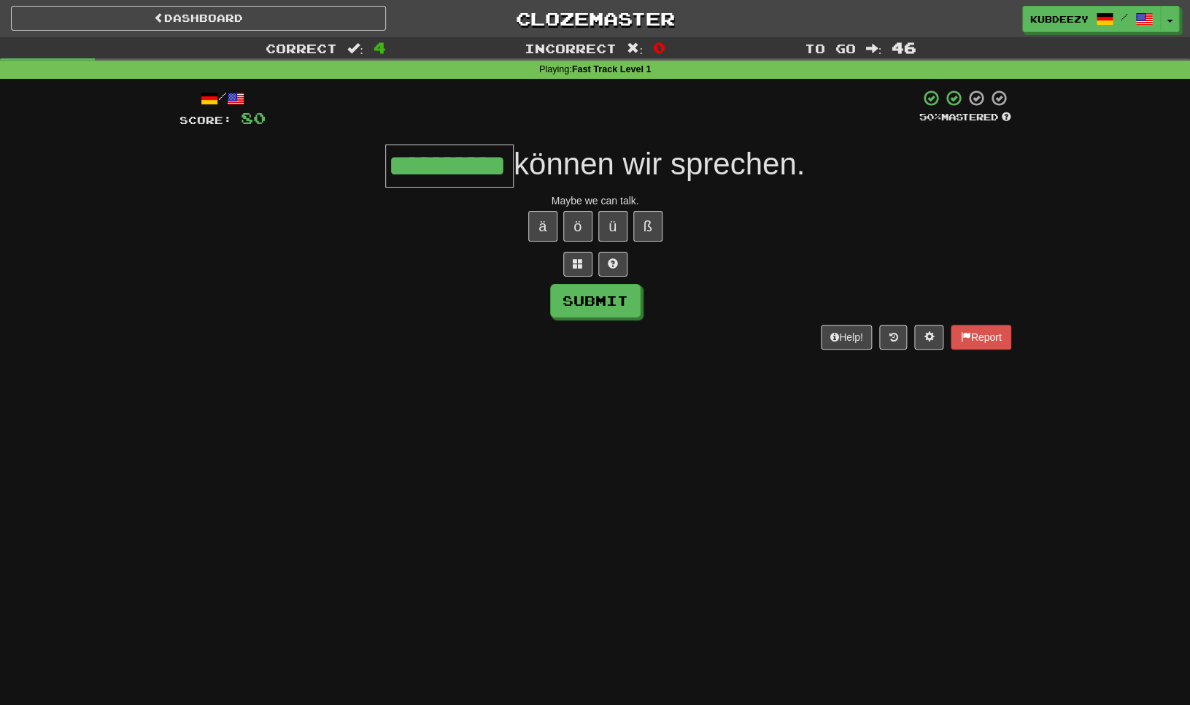
type input "**********"
